Goal: Task Accomplishment & Management: Use online tool/utility

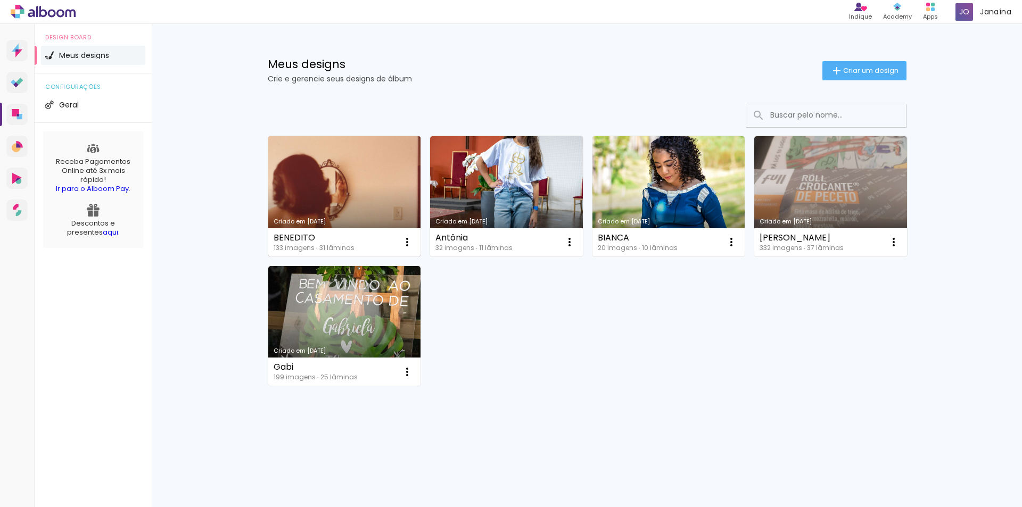
click at [344, 180] on link "Criado em [DATE]" at bounding box center [344, 196] width 153 height 120
